Goal: Transaction & Acquisition: Obtain resource

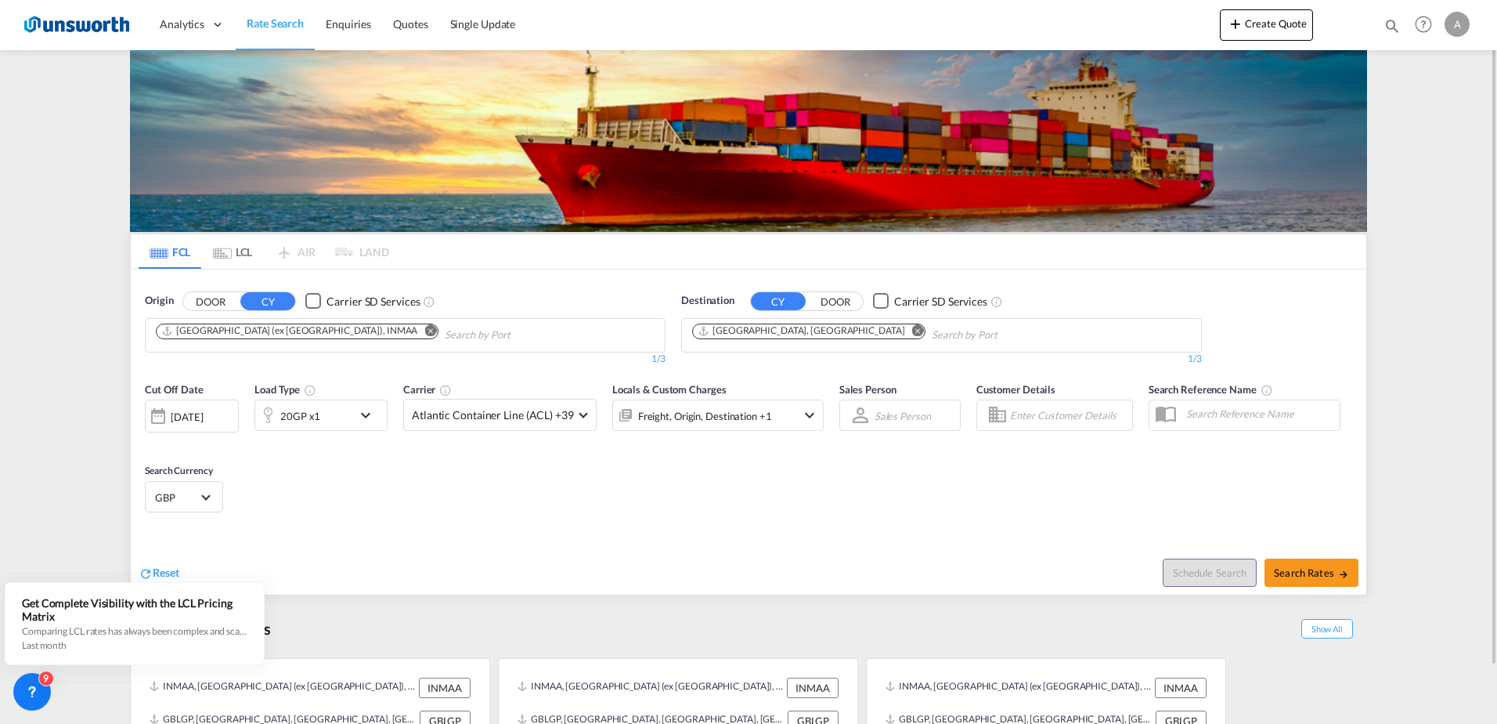
click at [295, 283] on div "Origin DOOR CY Carrier SD Services [GEOGRAPHIC_DATA] (ex [GEOGRAPHIC_DATA]), IN…" at bounding box center [749, 321] width 1236 height 104
click at [585, 417] on md-select-value "Atlantic Container Line (ACL) +39" at bounding box center [500, 414] width 192 height 31
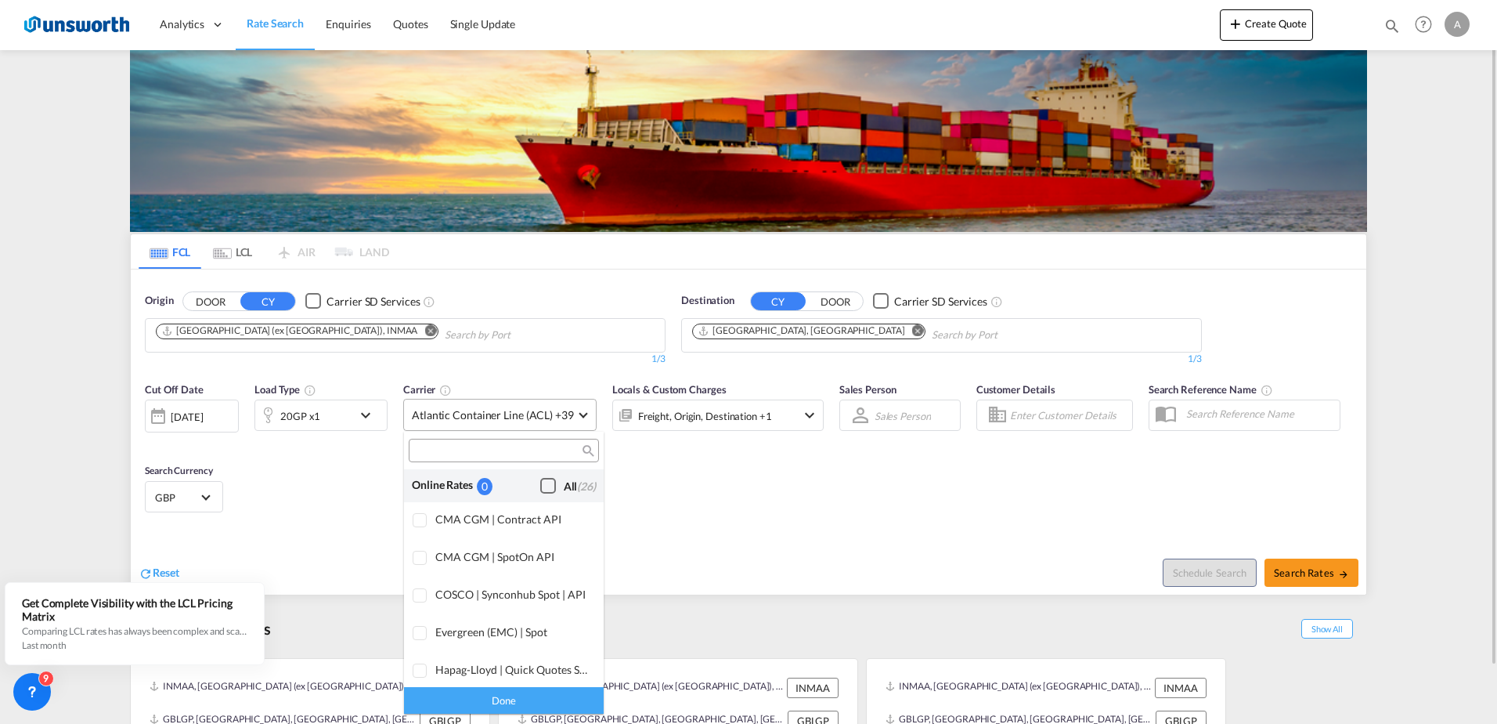
scroll to position [957, 0]
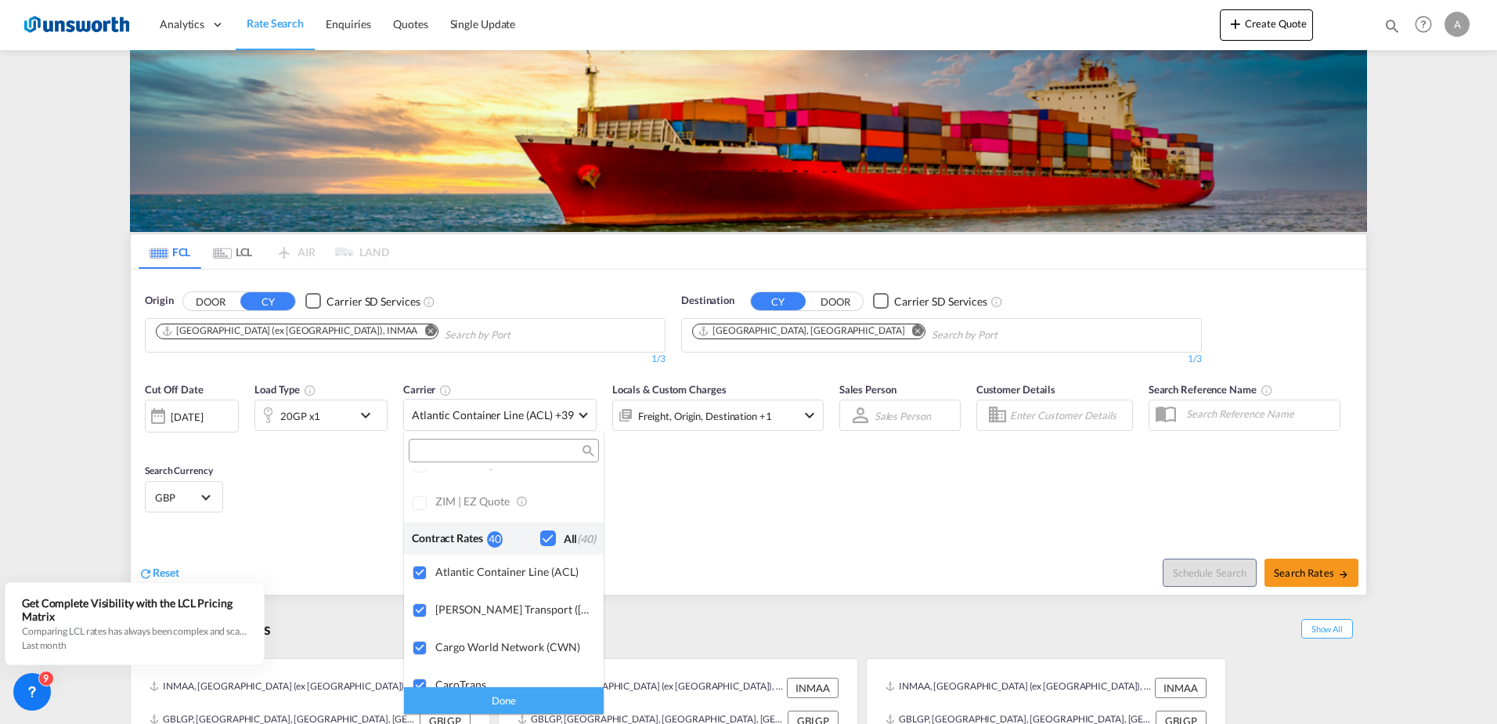
click at [540, 540] on div "Checkbox No Ink" at bounding box center [548, 538] width 16 height 16
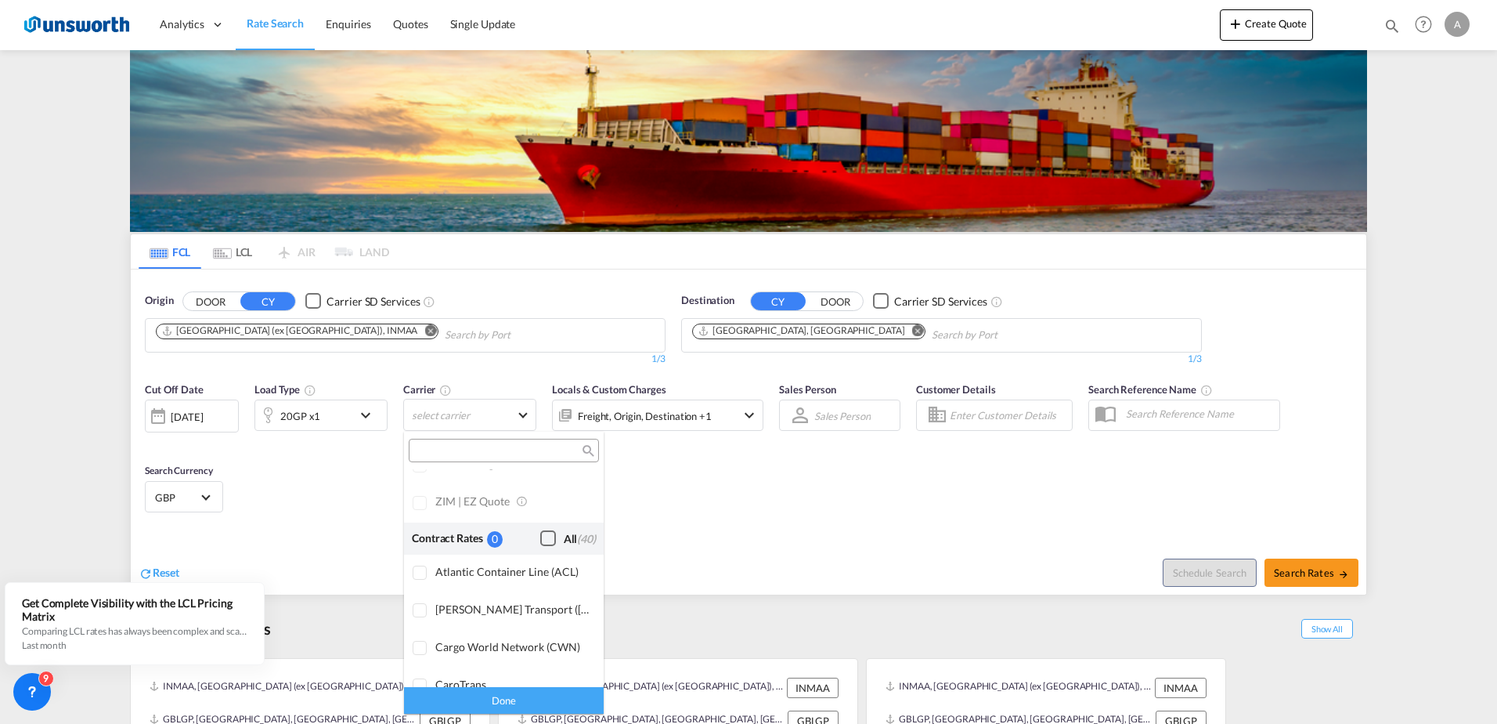
click at [540, 535] on div "Checkbox No Ink" at bounding box center [548, 538] width 16 height 16
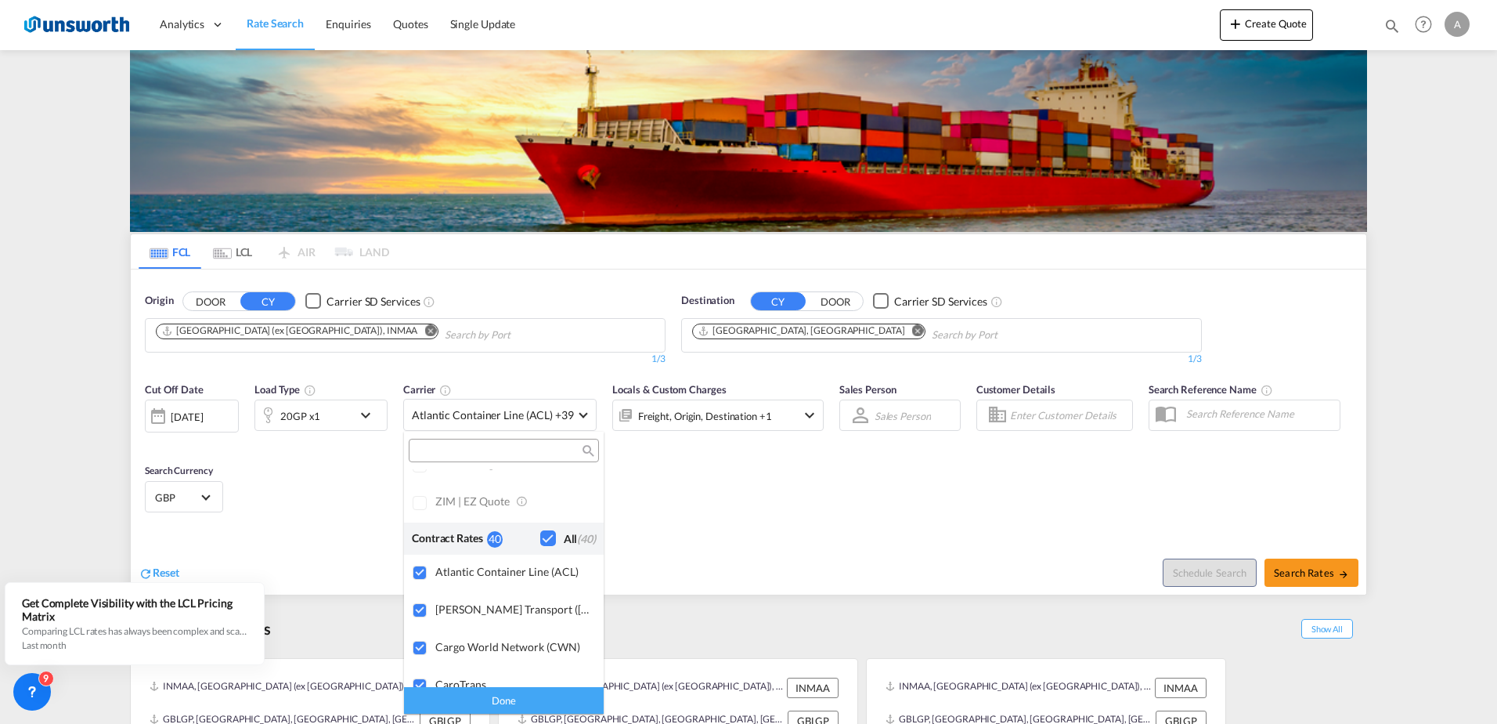
click at [507, 699] on div "Done" at bounding box center [504, 699] width 200 height 27
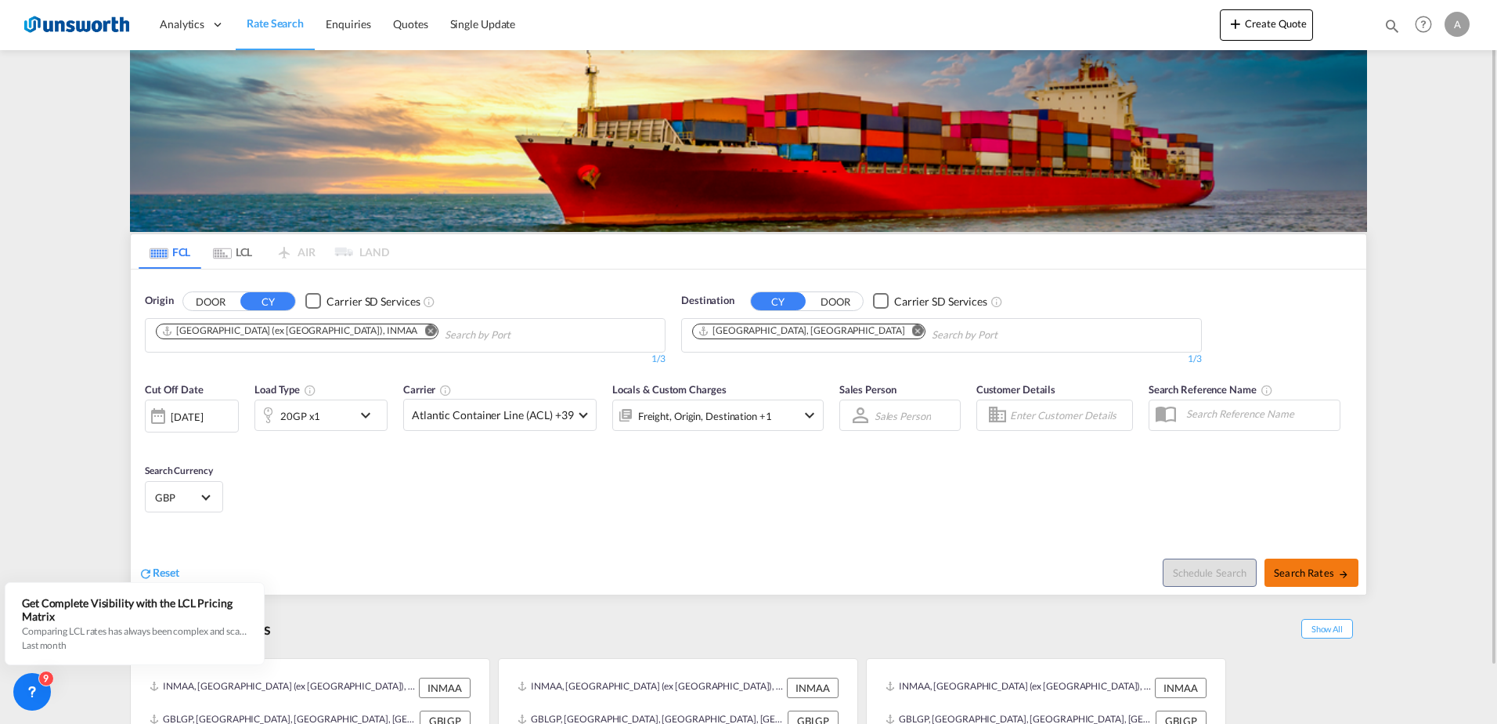
click at [1332, 564] on button "Search Rates" at bounding box center [1312, 572] width 94 height 28
type input "INMAA to GBLGP / [DATE]"
click at [311, 296] on div "Checkbox No Ink" at bounding box center [313, 301] width 16 height 16
click at [310, 296] on div "Checkbox No Ink" at bounding box center [313, 301] width 16 height 16
click at [1295, 571] on span "Search Rates" at bounding box center [1311, 572] width 75 height 13
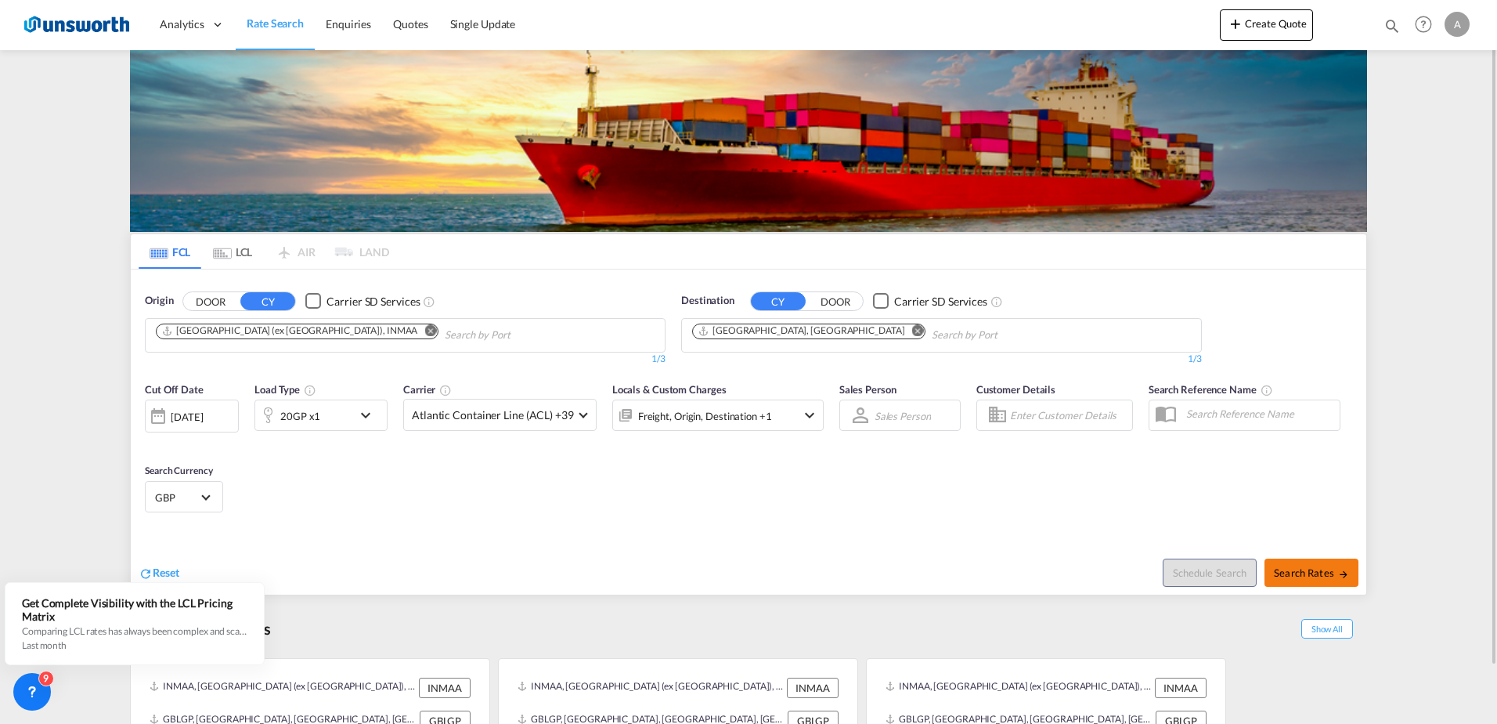
type input "INMAA to GBLGP / [DATE]"
click at [451, 513] on div "Cut Off Date [DATE] [DATE] Load Type 20GP x1 Carrier Atlantic Container Line (A…" at bounding box center [749, 450] width 1236 height 153
click at [164, 569] on span "Reset" at bounding box center [166, 571] width 27 height 13
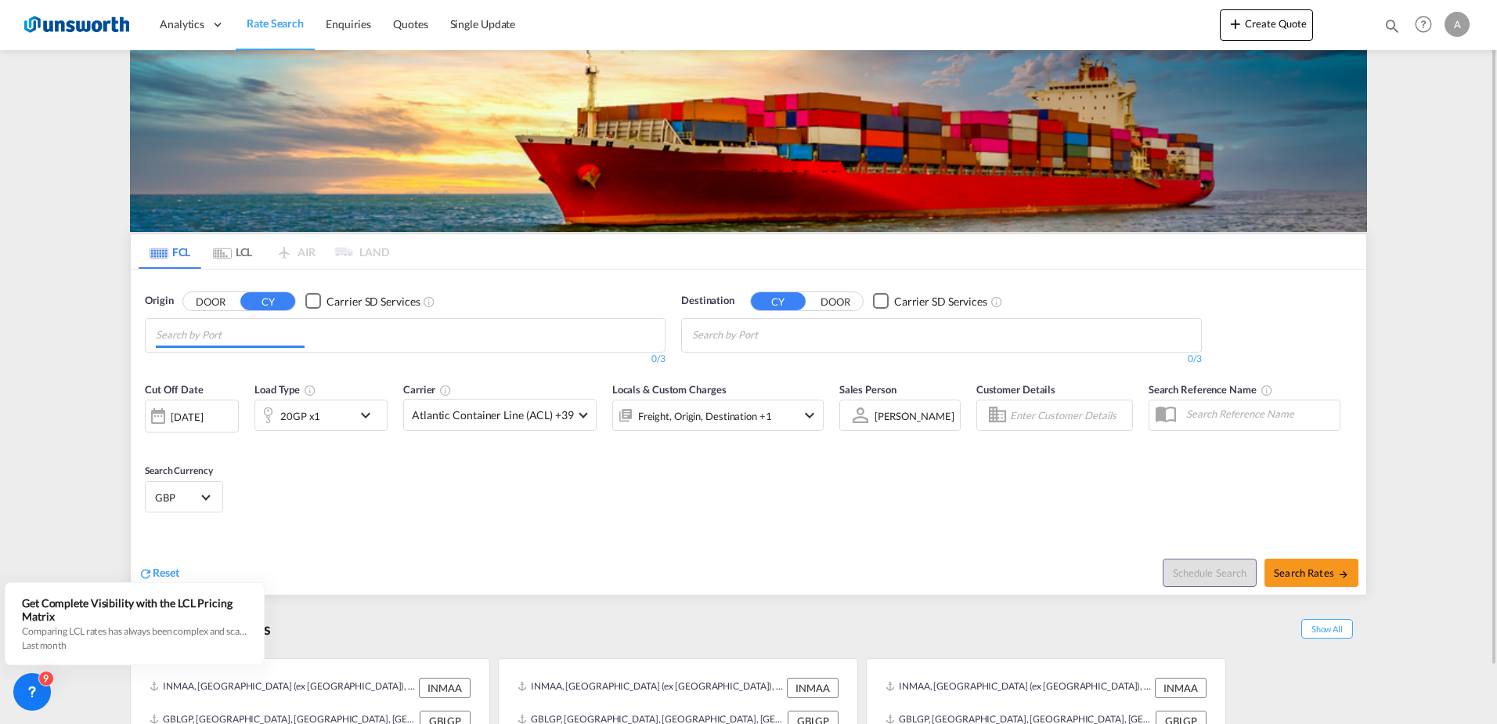
click at [266, 327] on input "Chips input." at bounding box center [230, 335] width 149 height 25
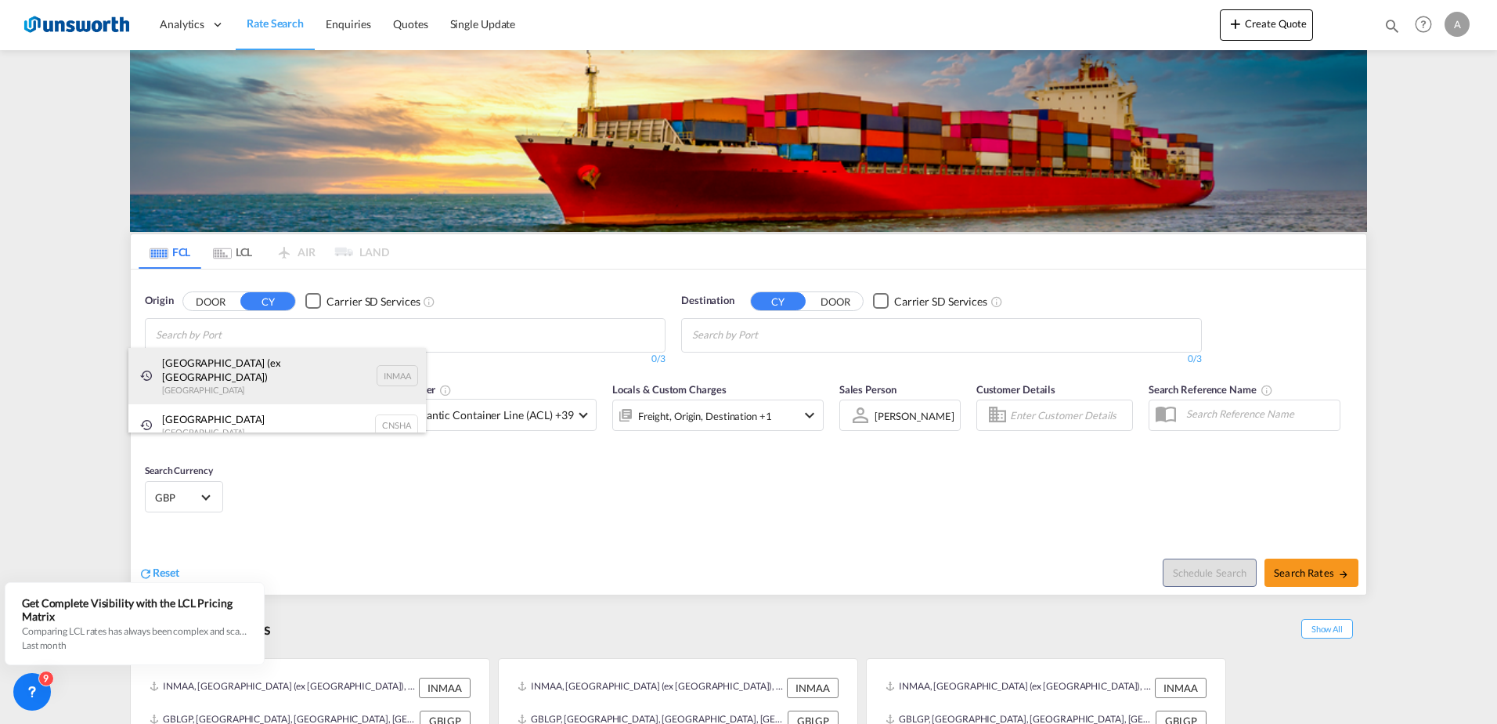
click at [239, 364] on div "[GEOGRAPHIC_DATA] (ex [GEOGRAPHIC_DATA]) [GEOGRAPHIC_DATA] INMAA" at bounding box center [277, 376] width 298 height 56
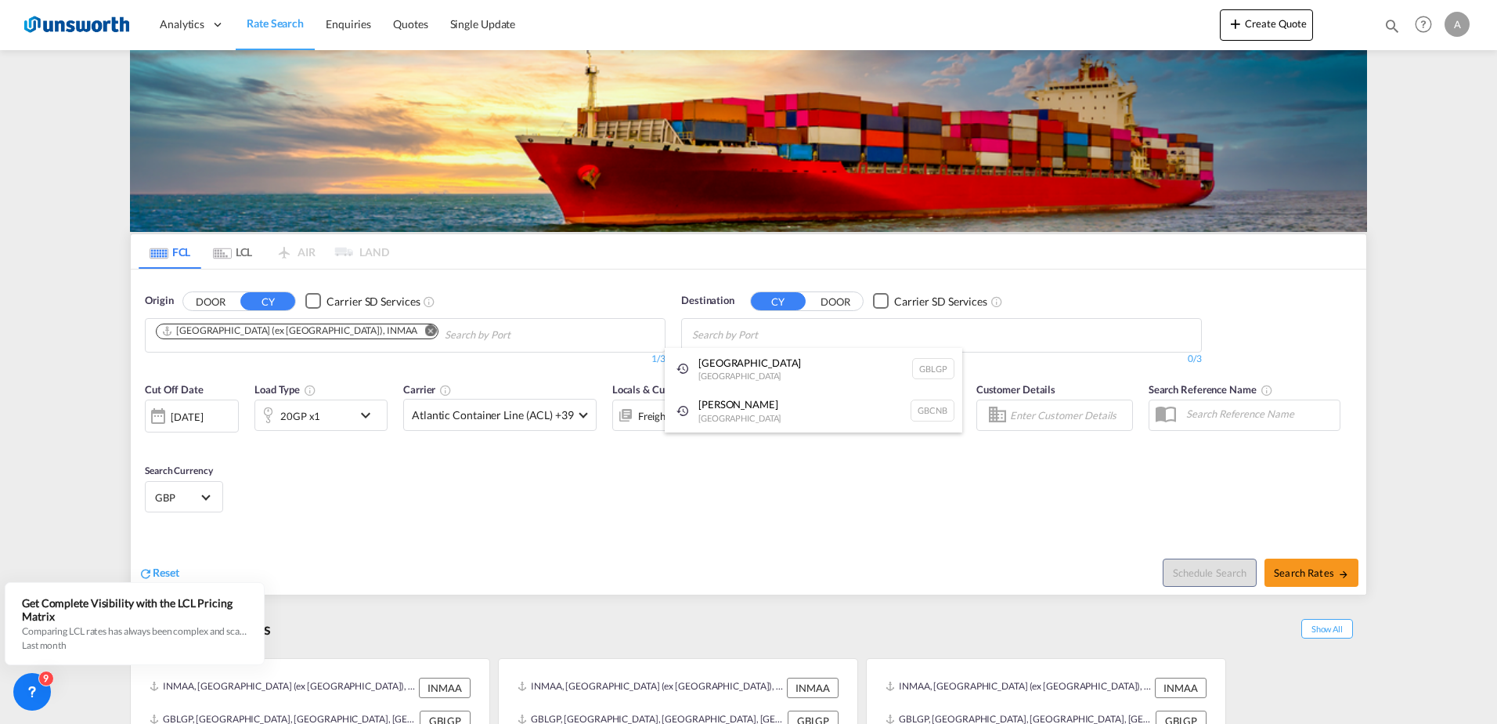
click at [547, 321] on body "Analytics Reports Dashboard Rate Search Enquiries Quotes" at bounding box center [748, 362] width 1497 height 724
click at [587, 418] on md-select-value "Atlantic Container Line (ACL) +39" at bounding box center [500, 414] width 192 height 31
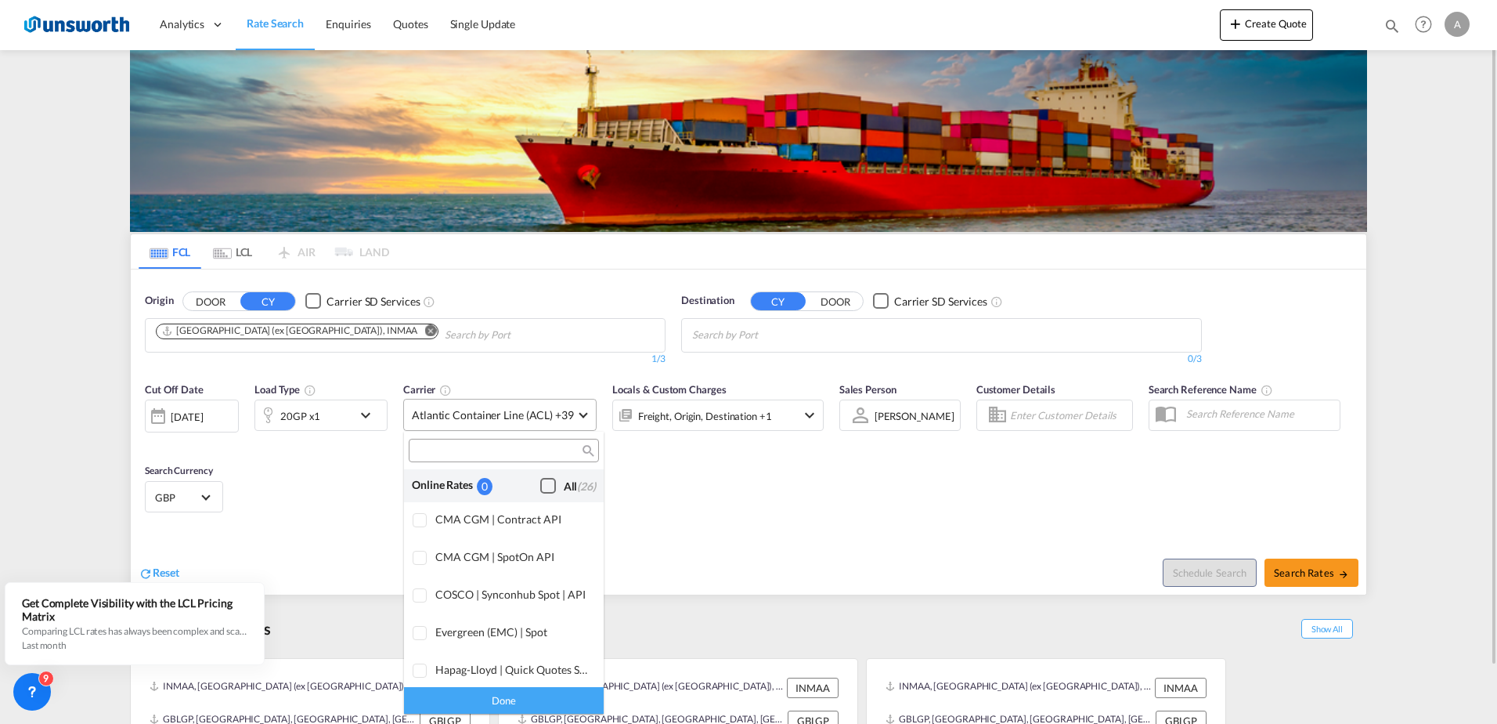
scroll to position [957, 0]
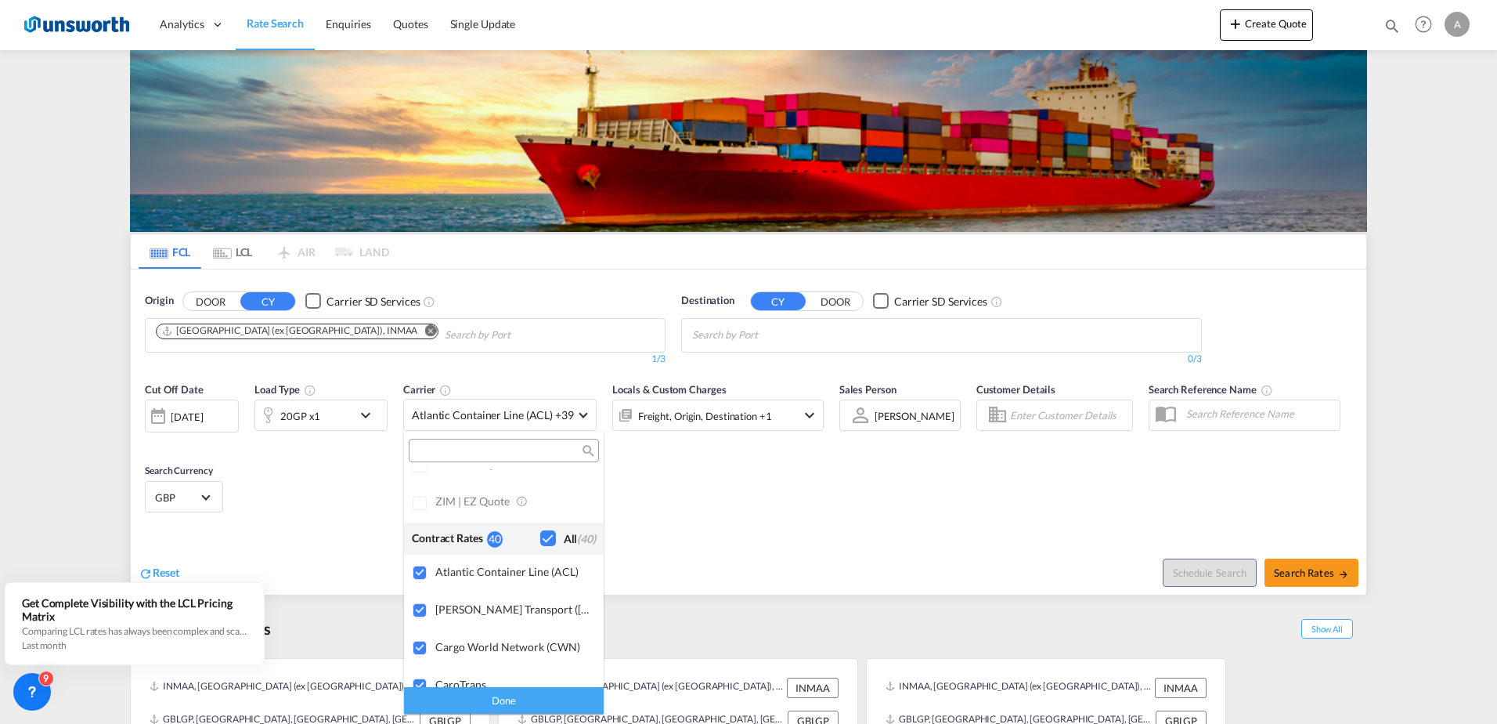
click at [368, 408] on md-backdrop at bounding box center [748, 362] width 1497 height 724
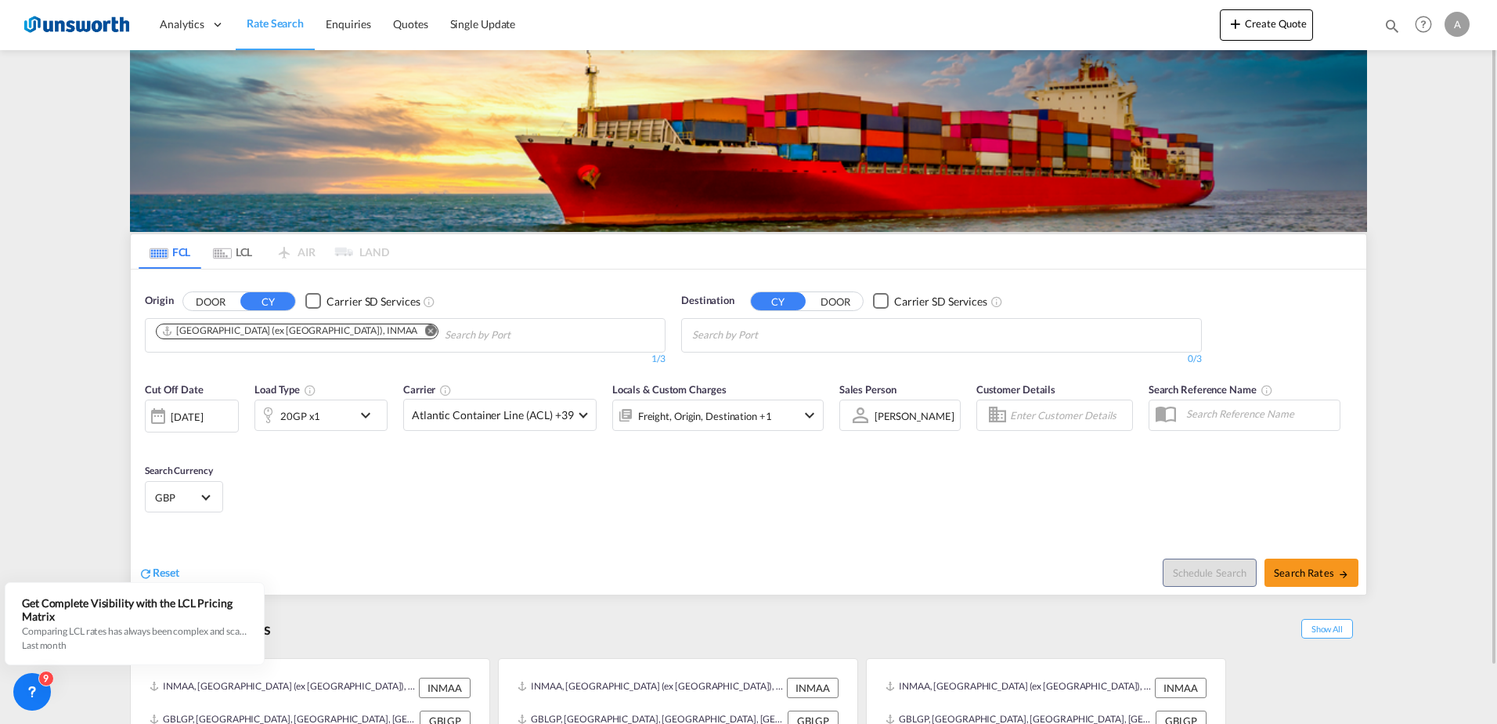
click at [367, 417] on md-icon "icon-chevron-down" at bounding box center [369, 415] width 27 height 19
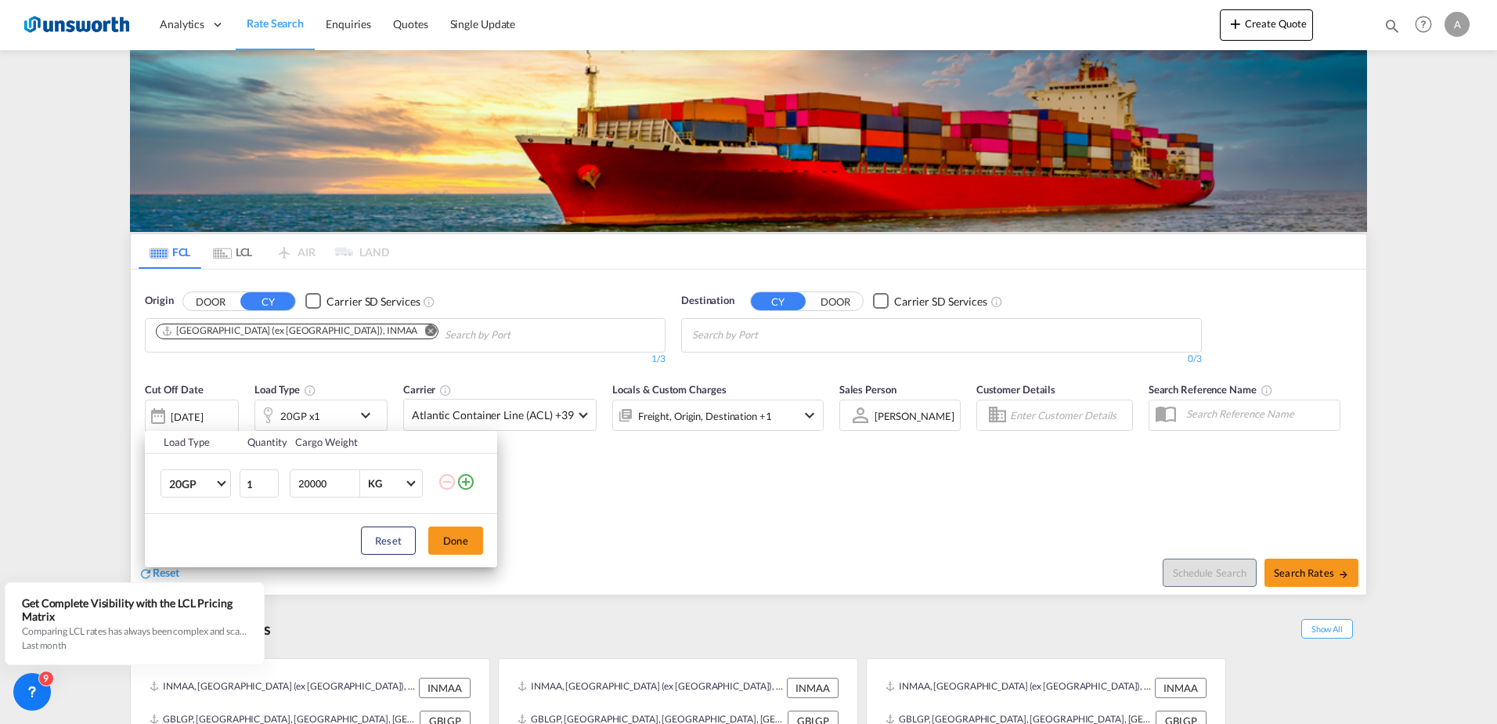
drag, startPoint x: 332, startPoint y: 487, endPoint x: 291, endPoint y: 486, distance: 40.7
click at [291, 486] on div "20000 KG KG" at bounding box center [356, 483] width 133 height 28
type input "24000"
click at [468, 539] on button "Done" at bounding box center [455, 540] width 55 height 28
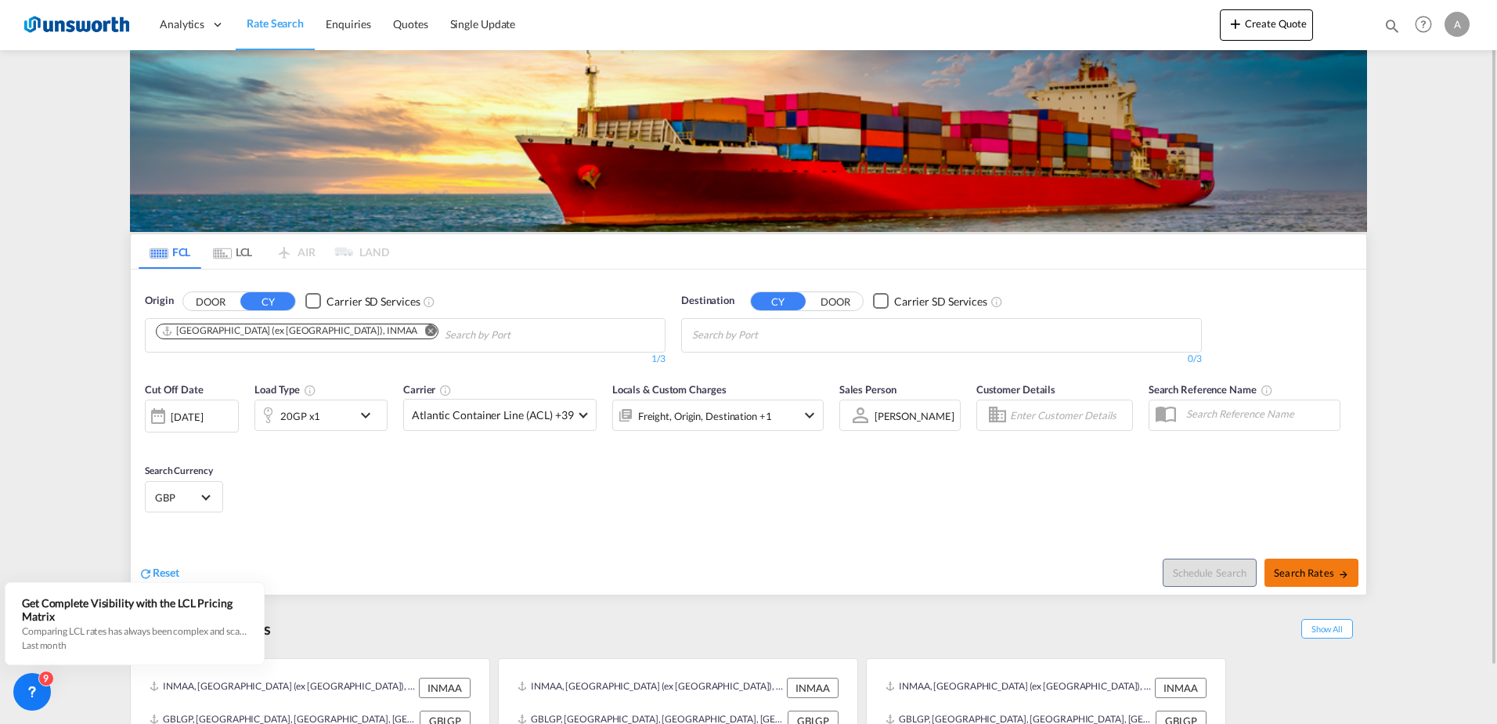
click at [1296, 573] on span "Search Rates" at bounding box center [1311, 572] width 75 height 13
click at [735, 338] on body "Analytics Reports Dashboard Rate Search Enquiries Quotes" at bounding box center [748, 362] width 1497 height 724
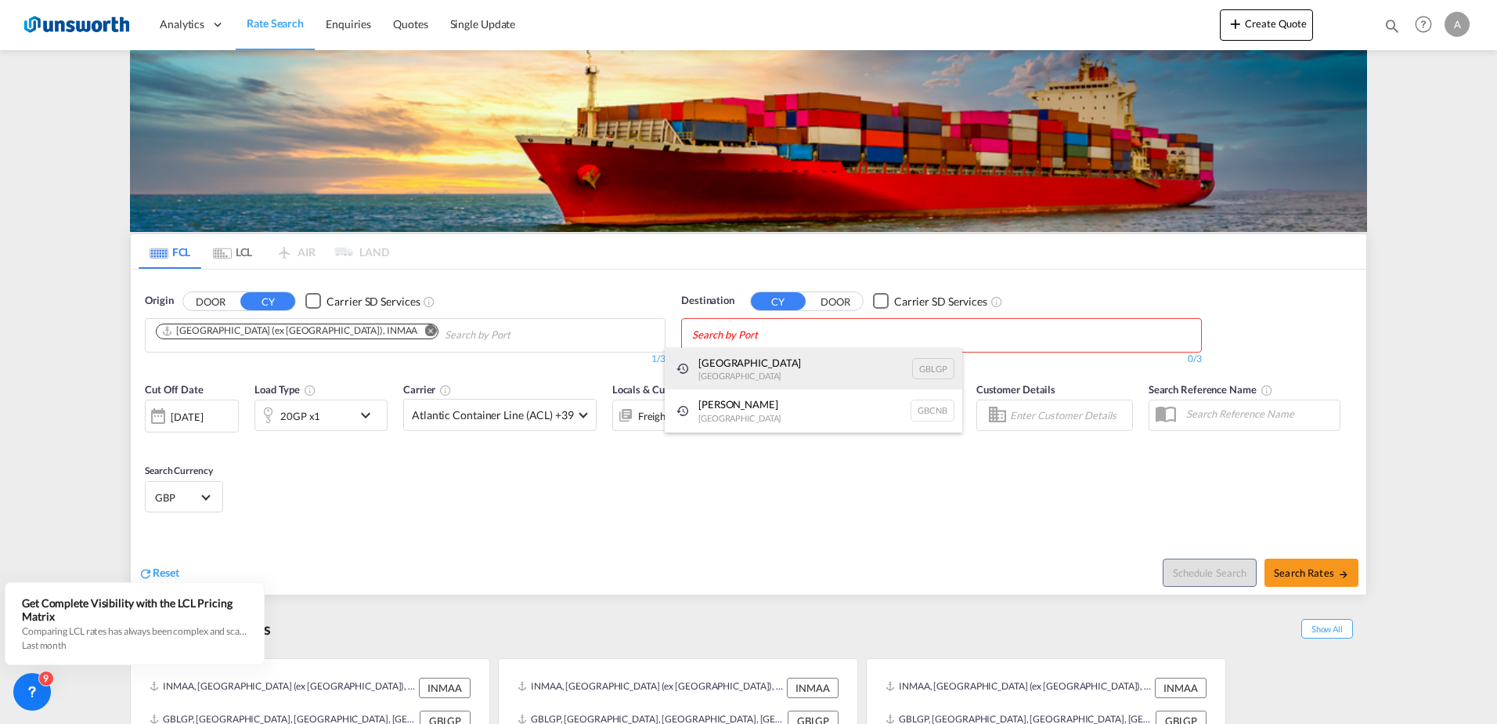
click at [730, 363] on div "[GEOGRAPHIC_DATA] [GEOGRAPHIC_DATA] GBLGP" at bounding box center [814, 369] width 298 height 42
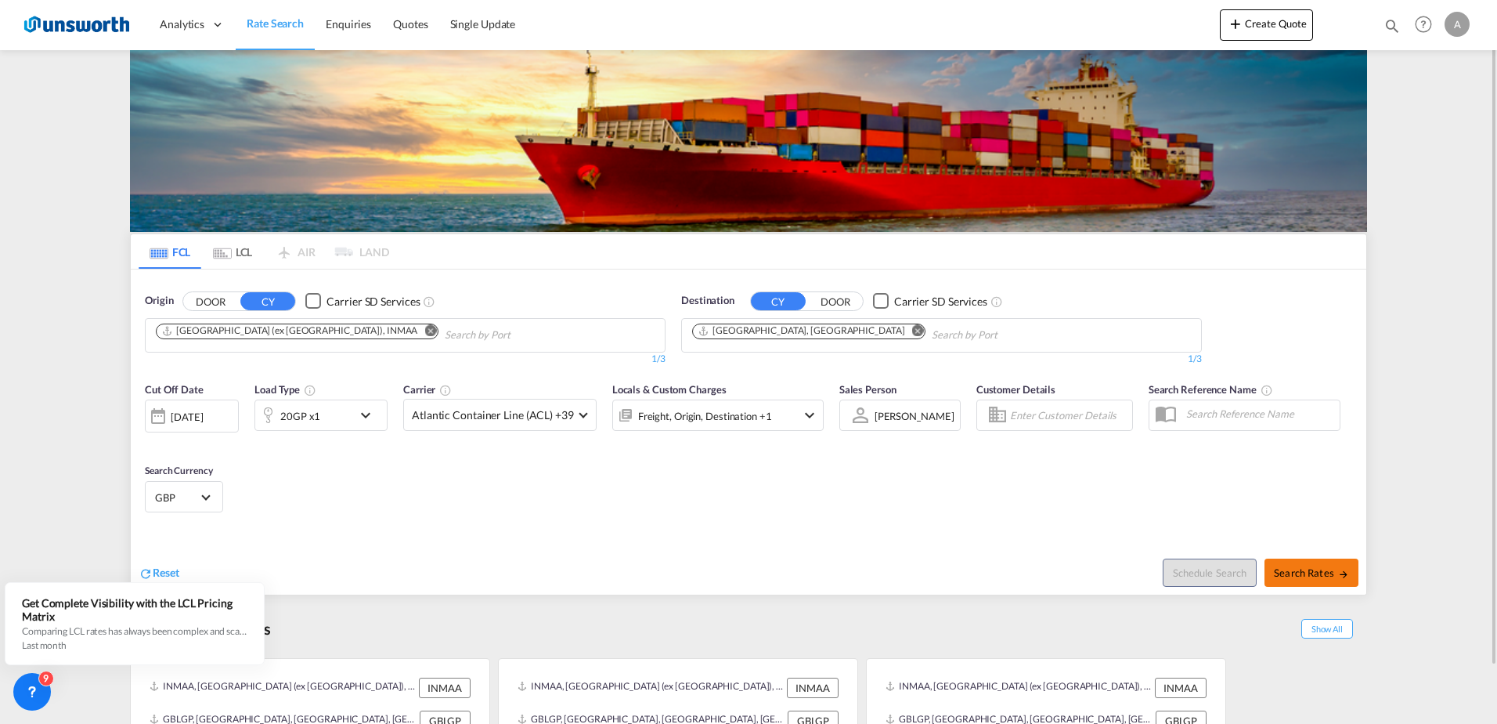
click at [1302, 575] on span "Search Rates" at bounding box center [1311, 572] width 75 height 13
type input "INMAA to GBLGP / [DATE]"
click at [316, 305] on div "Checkbox No Ink" at bounding box center [313, 301] width 16 height 16
click at [1328, 578] on span "Search Rates" at bounding box center [1311, 572] width 75 height 13
type input "INMAA to GBLGP / [DATE]"
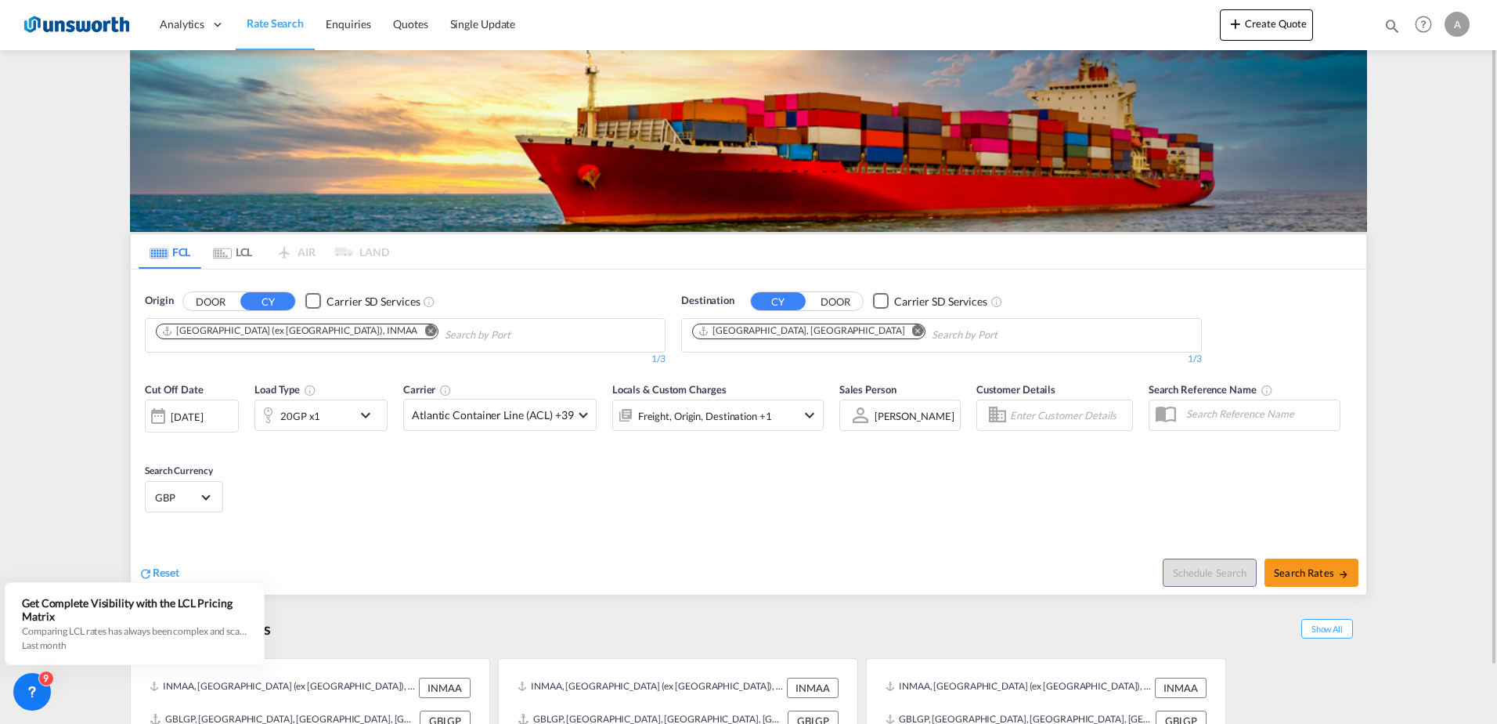
click at [314, 297] on div "Checkbox No Ink" at bounding box center [313, 301] width 16 height 16
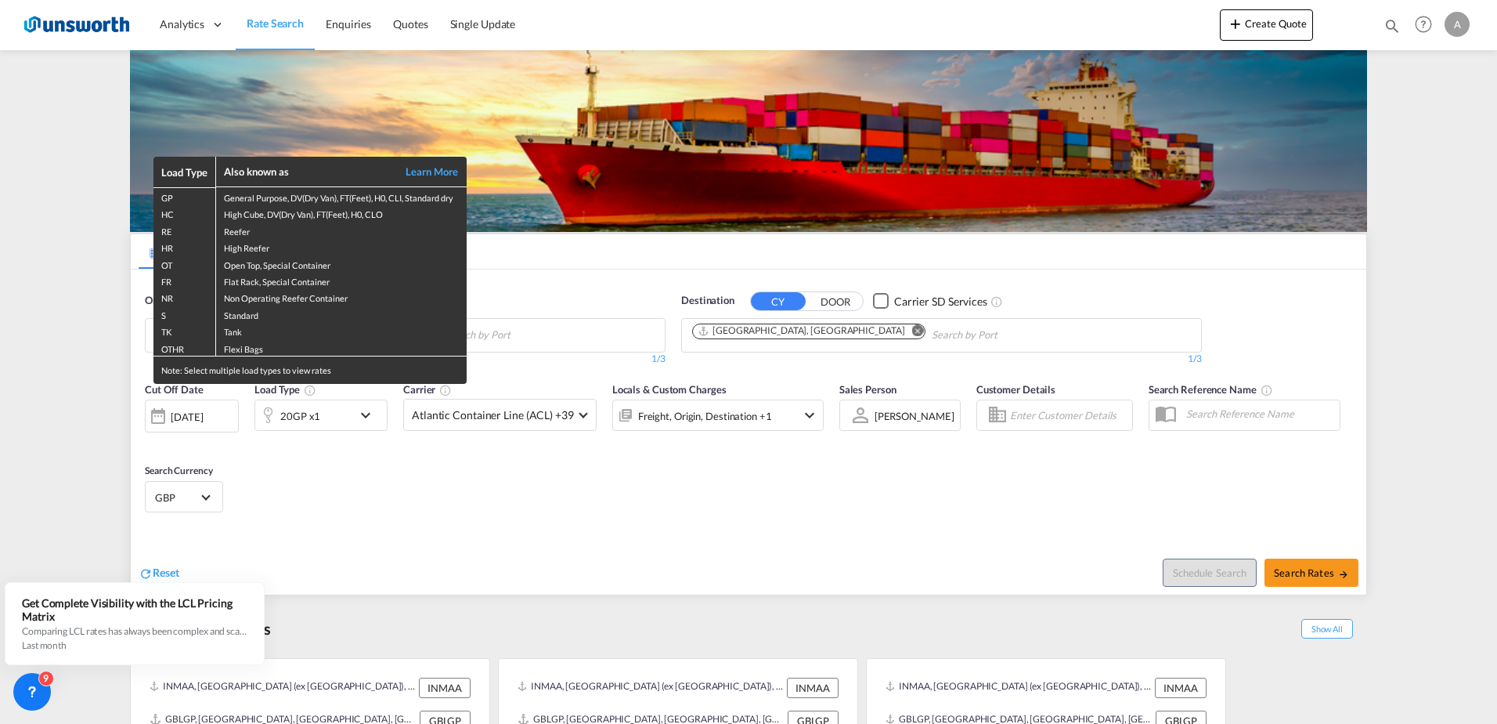
click at [538, 287] on div "Load Type Also known as Learn More GP General Purpose, DV(Dry Van), FT(Feet), H…" at bounding box center [748, 362] width 1497 height 724
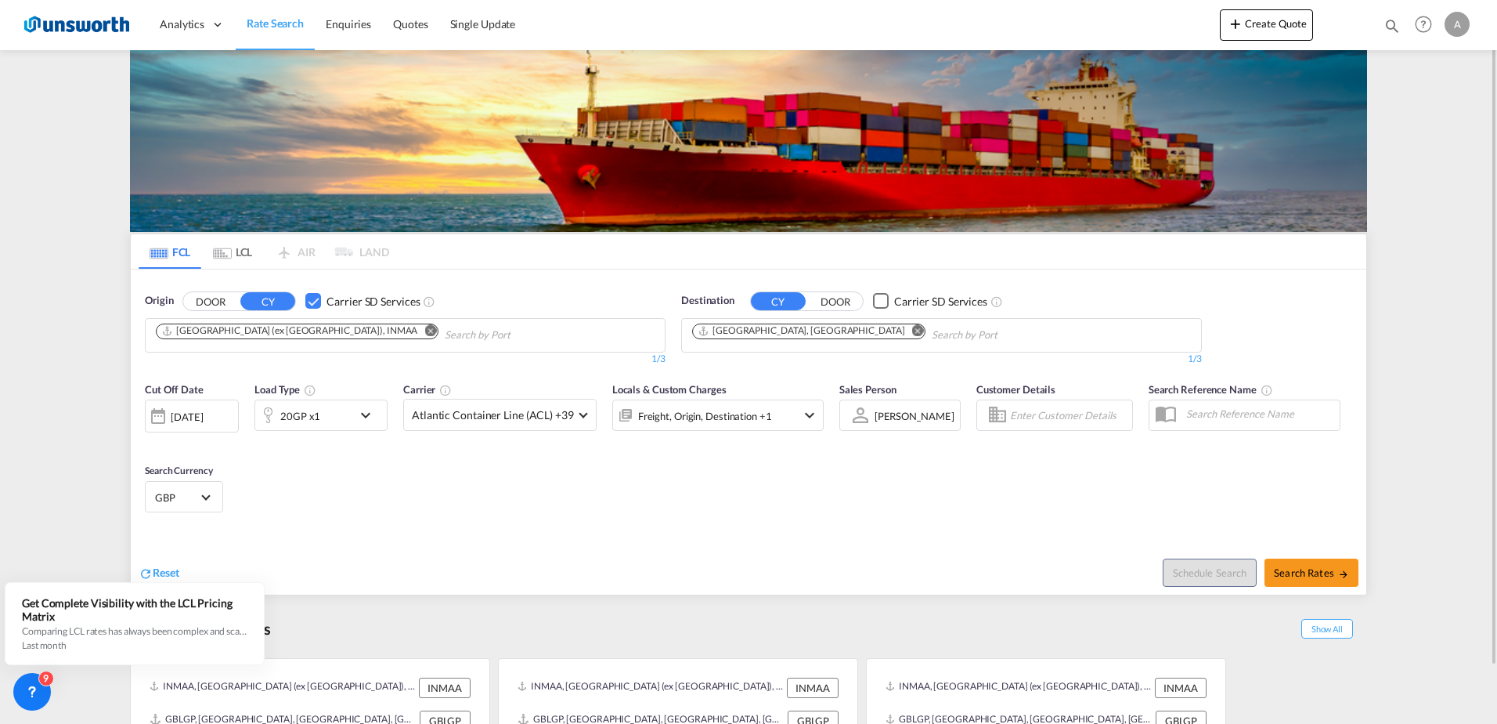
click at [424, 332] on md-icon "Remove" at bounding box center [430, 330] width 12 height 12
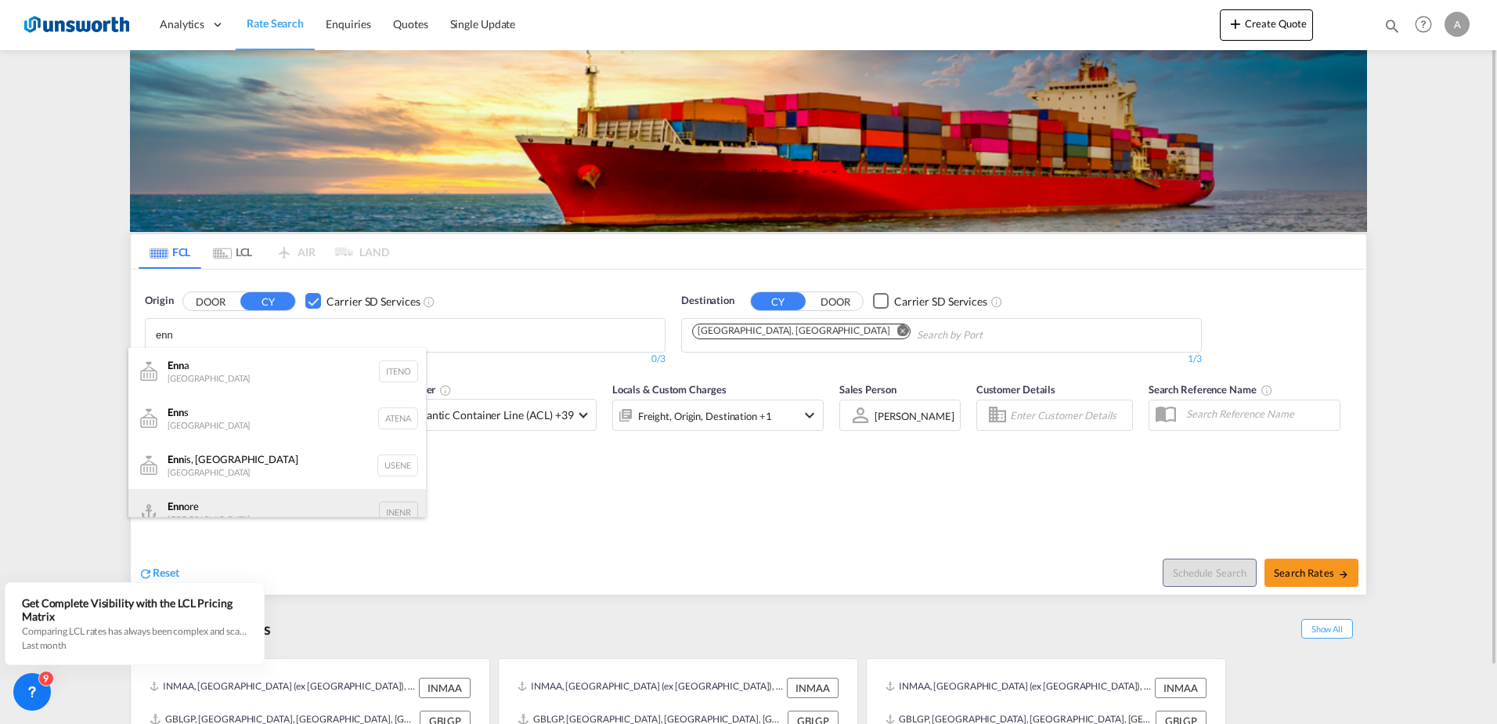
type input "enn"
click at [184, 507] on div "Enn ore India INENR" at bounding box center [277, 512] width 298 height 47
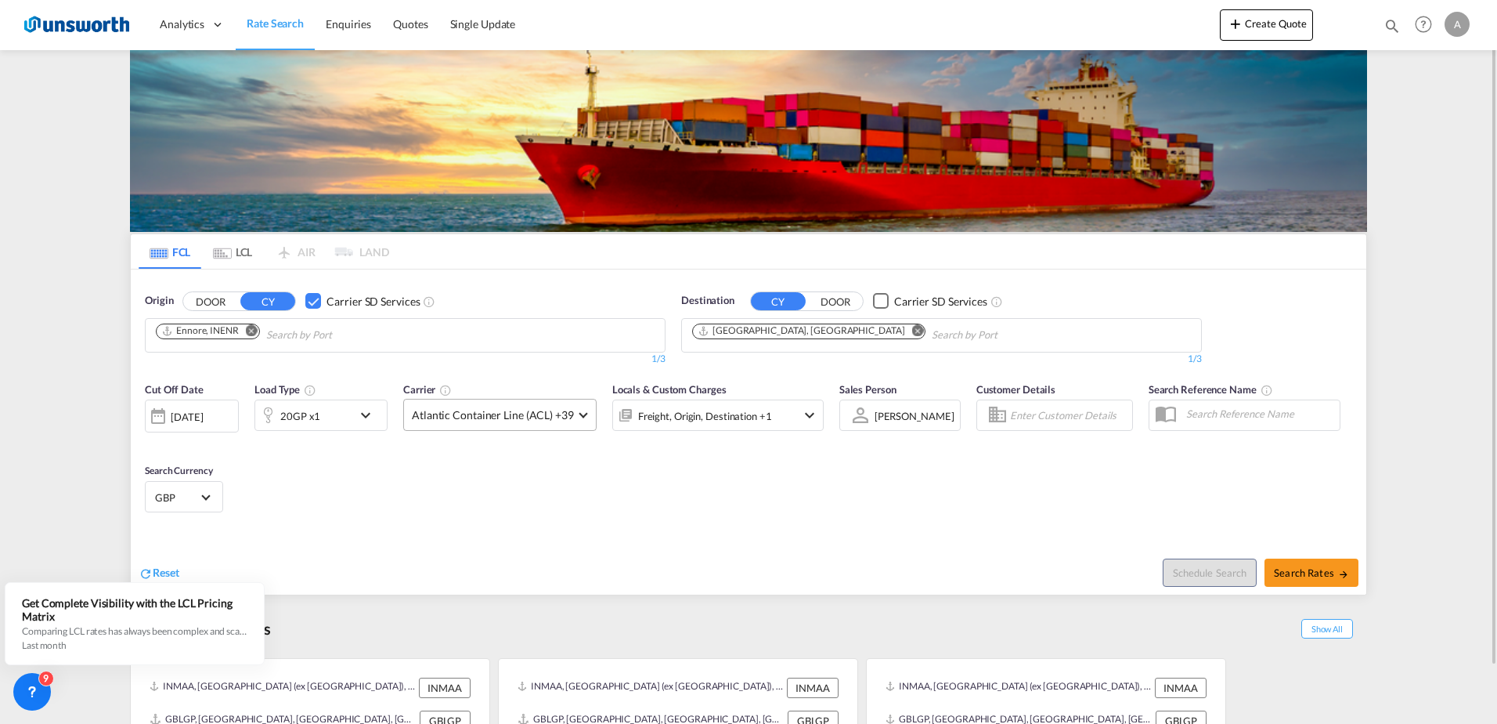
click at [583, 413] on span at bounding box center [583, 413] width 9 height 9
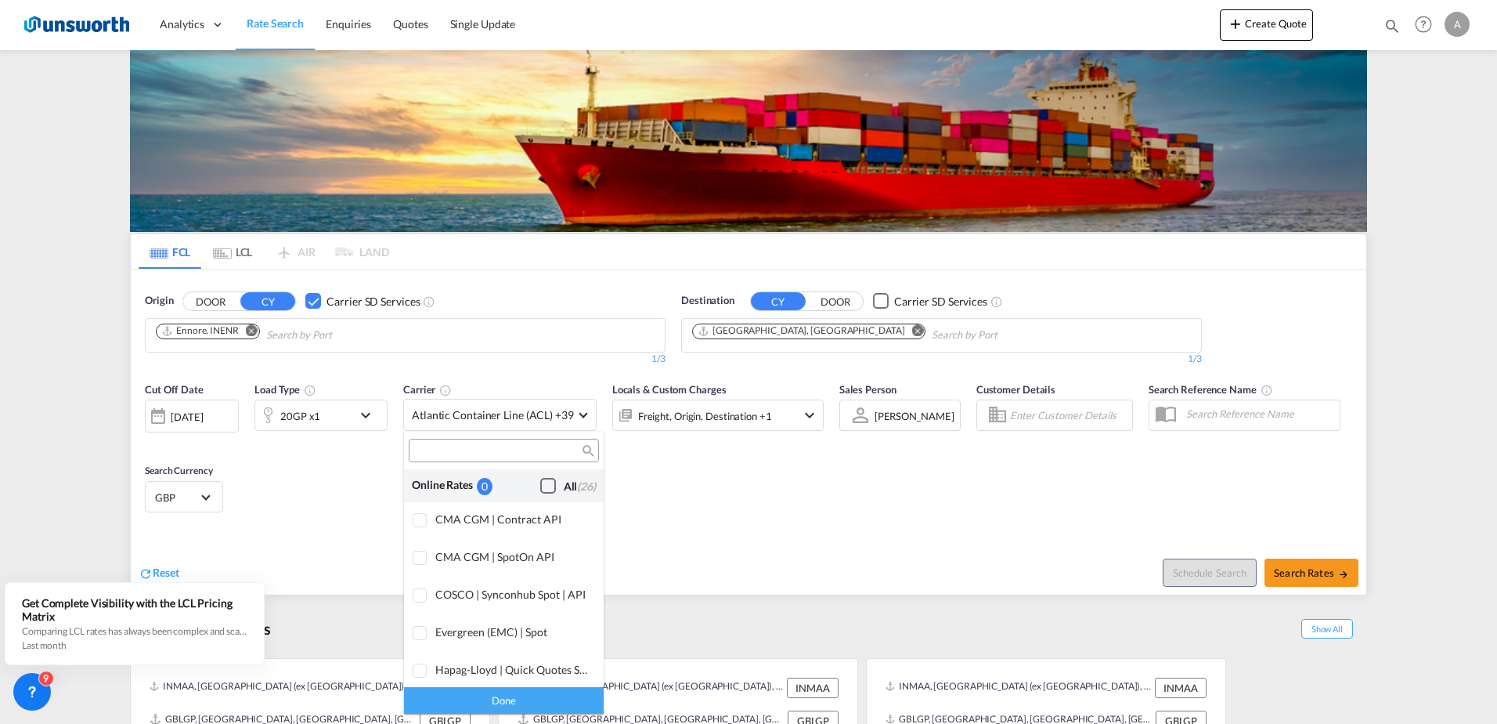
click at [540, 485] on div "Checkbox No Ink" at bounding box center [548, 486] width 16 height 16
click at [1303, 573] on md-backdrop at bounding box center [748, 362] width 1497 height 724
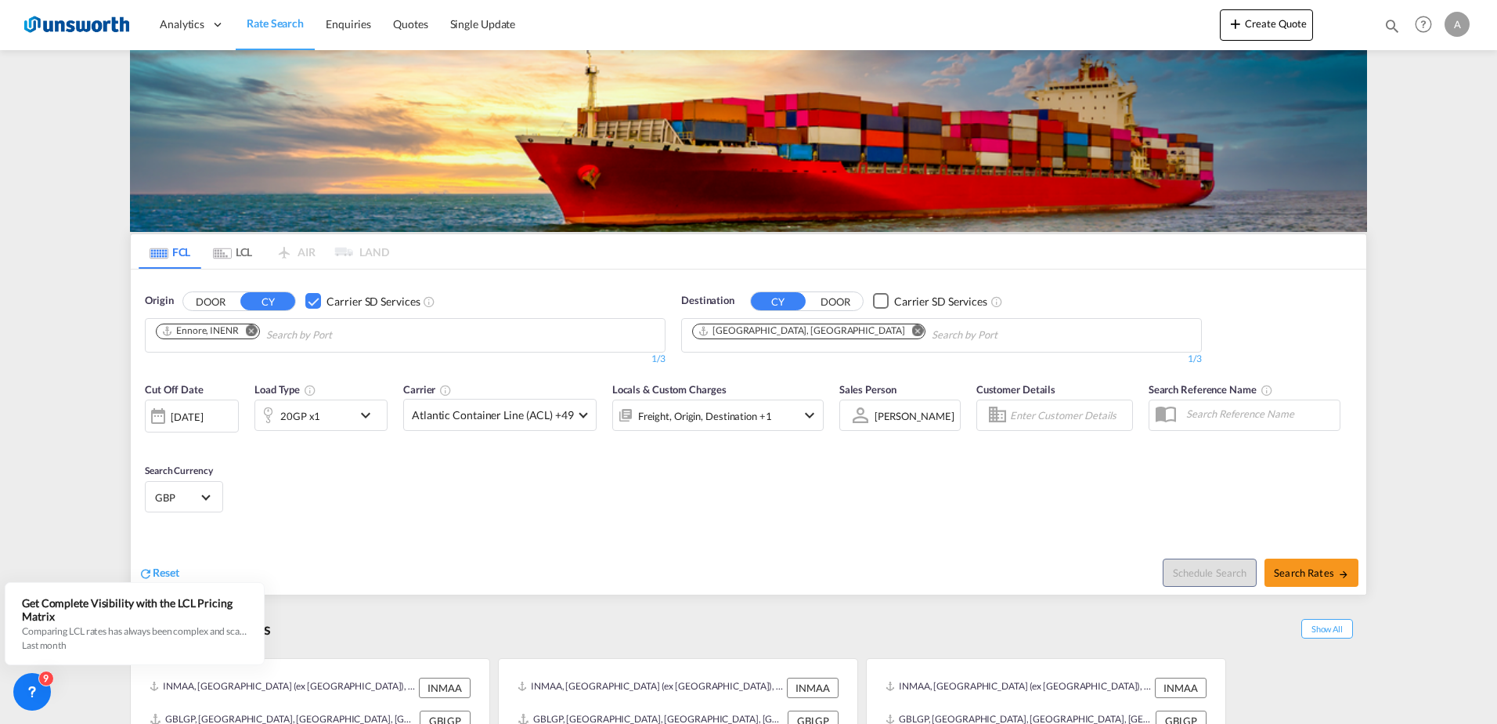
click at [912, 330] on md-icon "Remove" at bounding box center [918, 330] width 12 height 12
click at [1313, 572] on span "Search Rates" at bounding box center [1311, 572] width 75 height 13
click at [764, 333] on body "Analytics Reports Dashboard Rate Search Enquiries Quotes" at bounding box center [748, 362] width 1497 height 724
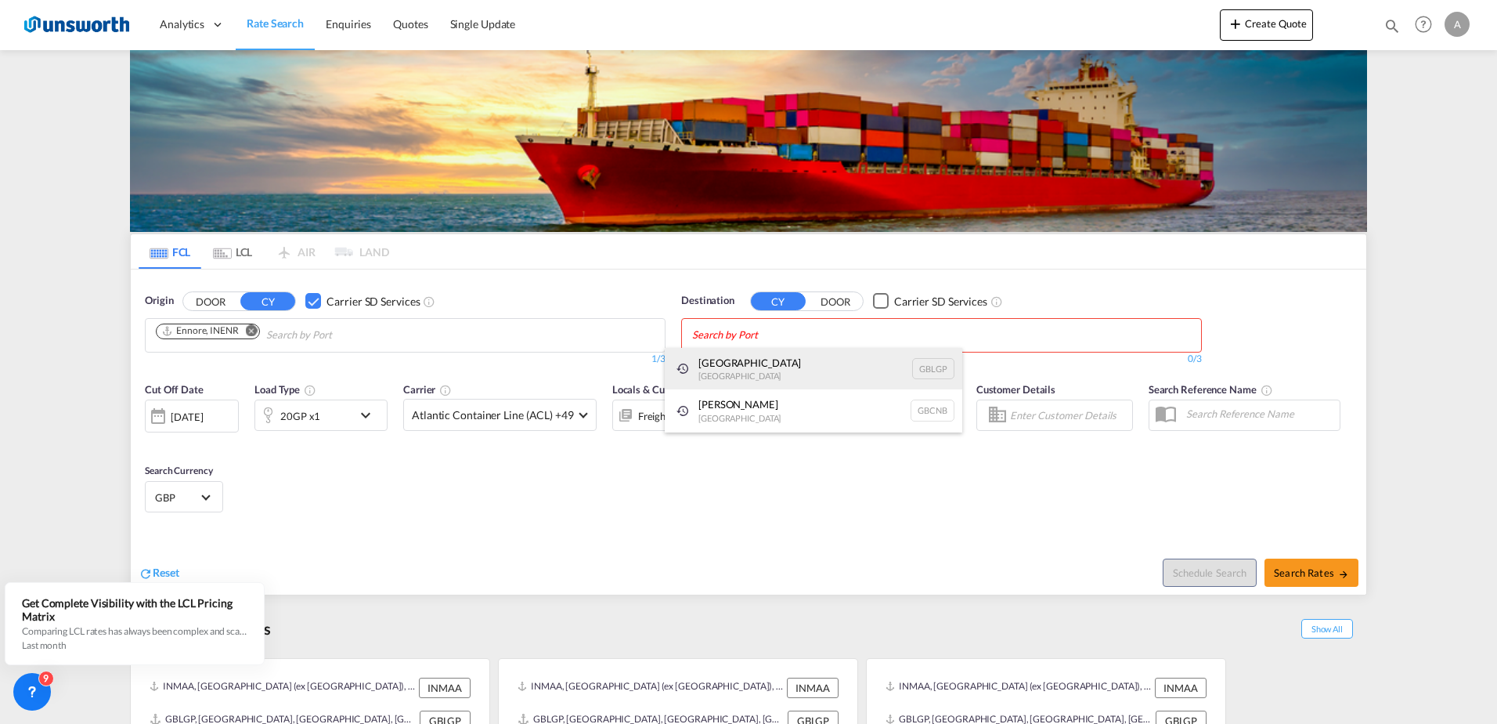
click at [738, 369] on div "[GEOGRAPHIC_DATA] [GEOGRAPHIC_DATA] GBLGP" at bounding box center [814, 369] width 298 height 42
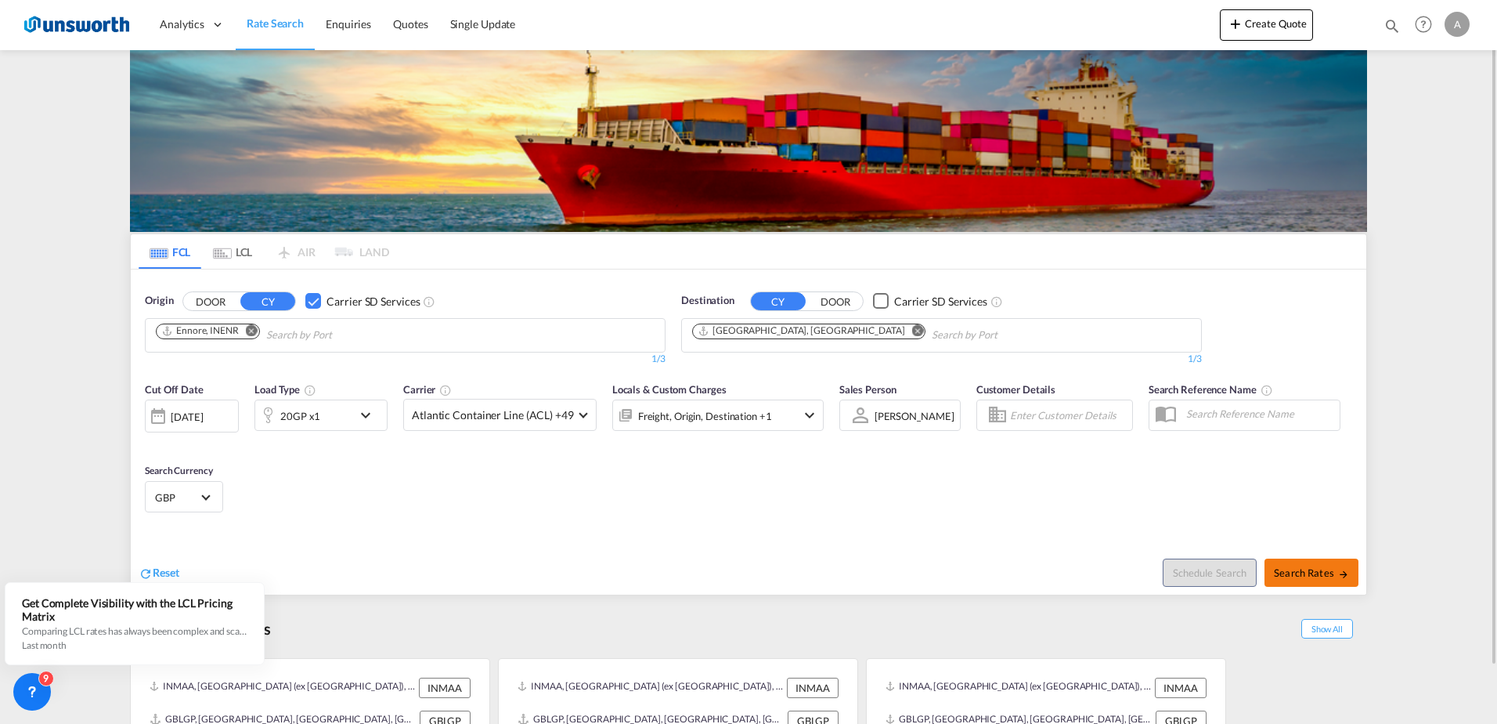
click at [1295, 571] on span "Search Rates" at bounding box center [1311, 572] width 75 height 13
type input "INENR to GBLGP / [DATE]"
